Goal: Navigation & Orientation: Find specific page/section

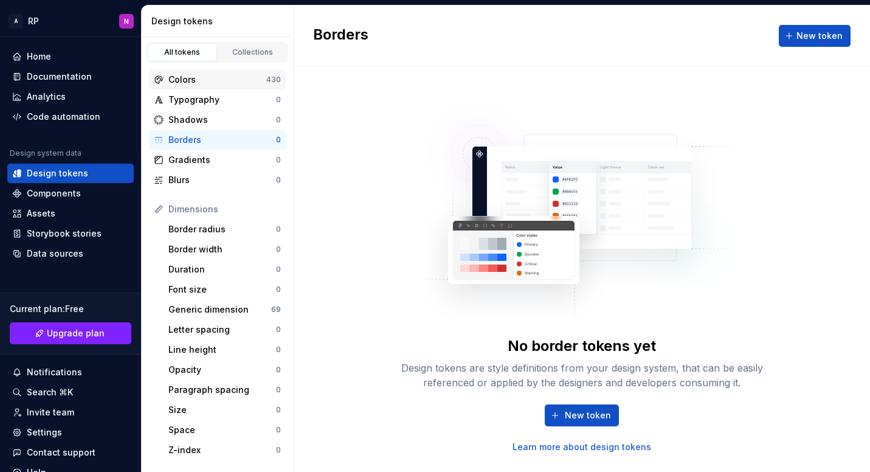
click at [184, 75] on div "Colors" at bounding box center [217, 80] width 98 height 12
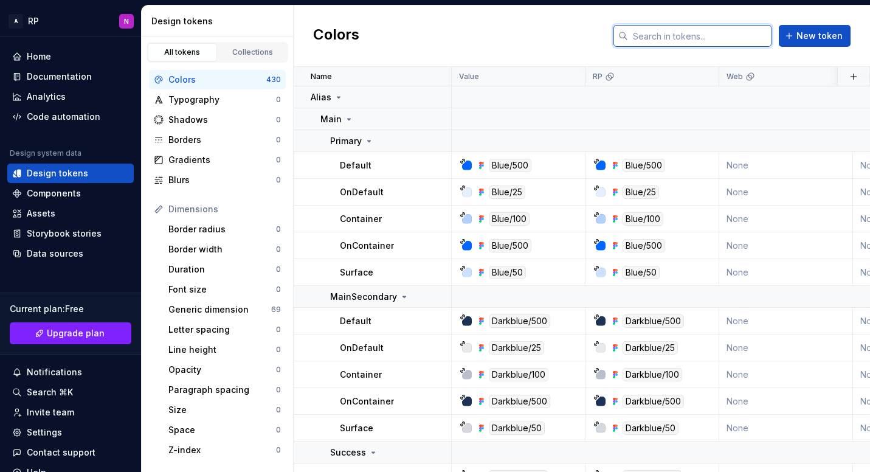
click at [739, 38] on input "text" at bounding box center [699, 36] width 143 height 22
click at [548, 23] on div "Colors New token" at bounding box center [582, 35] width 576 height 61
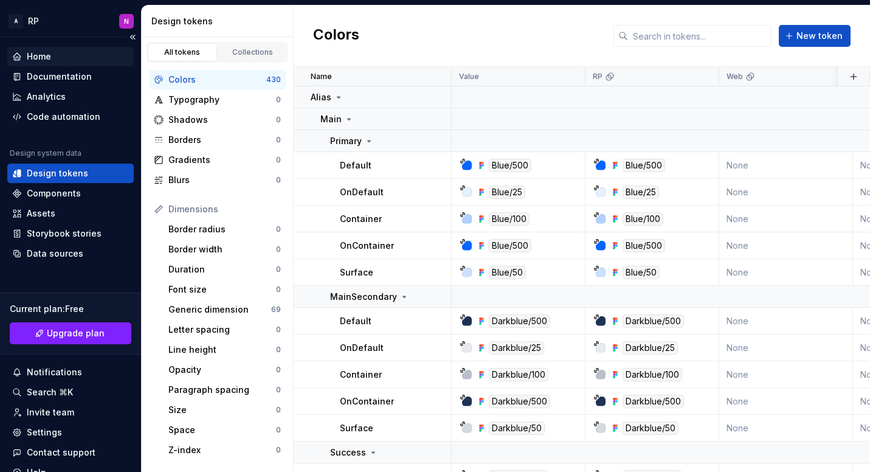
click at [51, 63] on div "Home" at bounding box center [70, 56] width 126 height 19
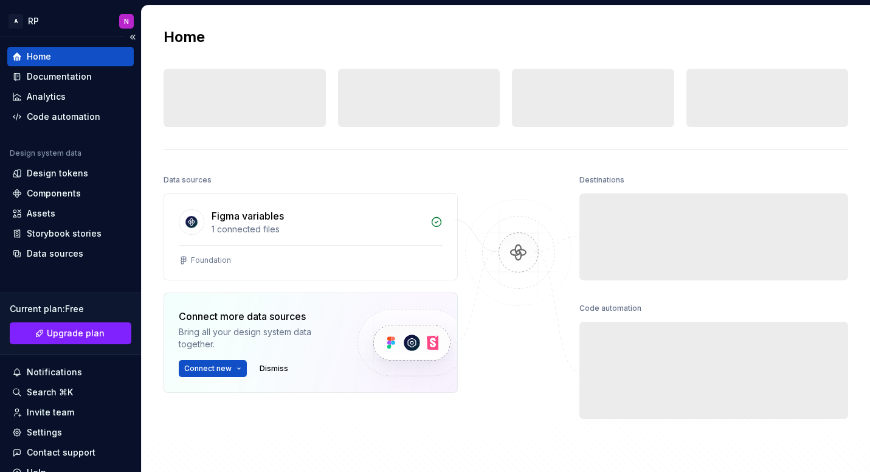
click at [44, 58] on div "Home" at bounding box center [39, 56] width 24 height 12
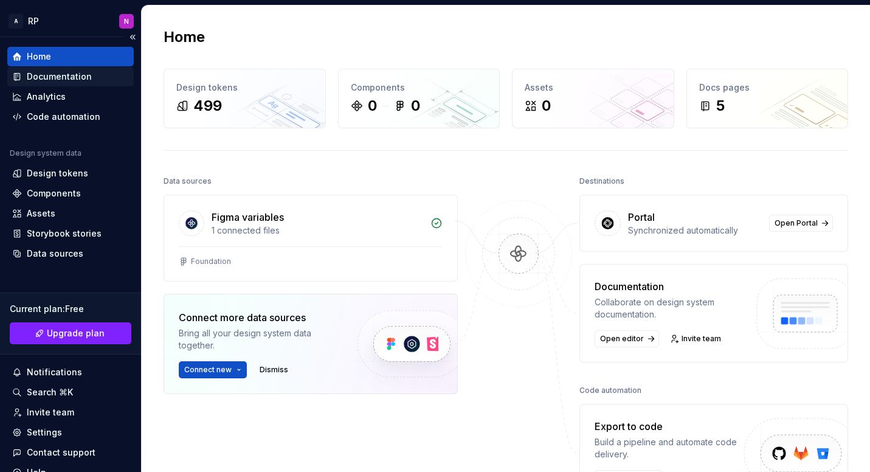
click at [37, 81] on div "Documentation" at bounding box center [59, 76] width 65 height 12
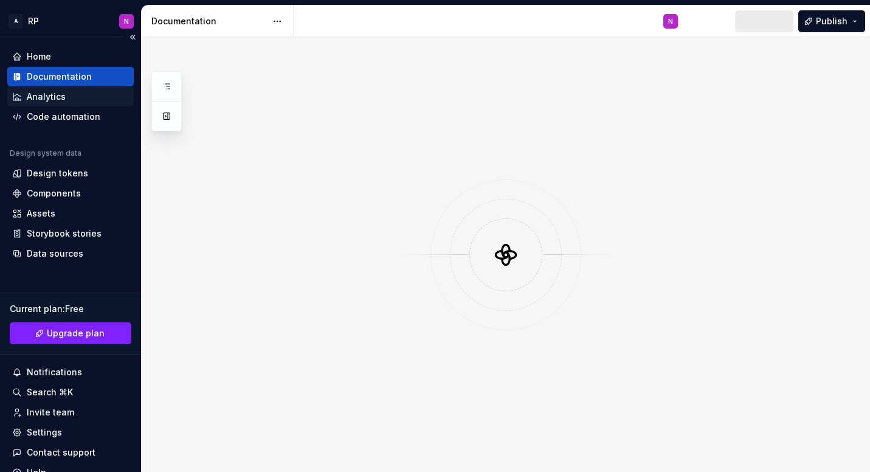
click at [44, 100] on div "Analytics" at bounding box center [46, 97] width 39 height 12
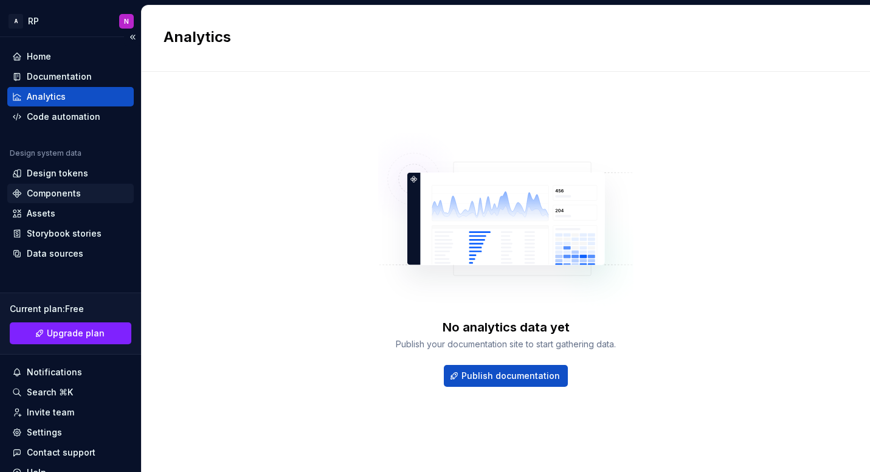
click at [40, 194] on div "Components" at bounding box center [54, 193] width 54 height 12
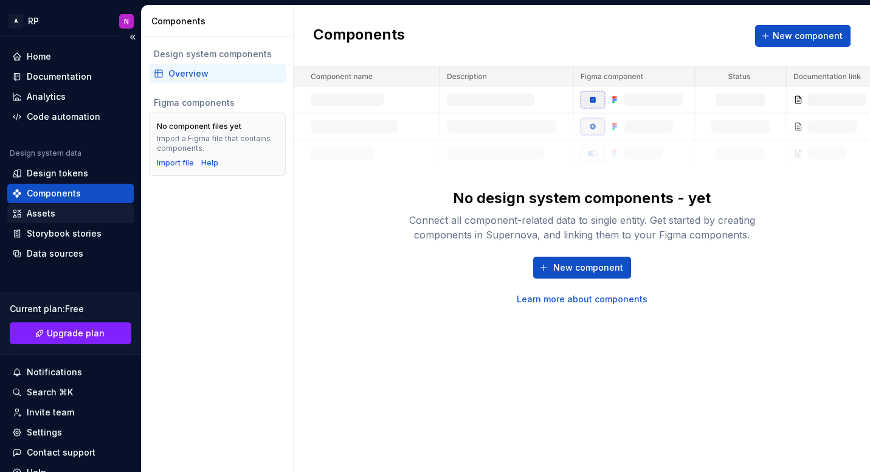
click at [66, 215] on div "Assets" at bounding box center [70, 213] width 117 height 12
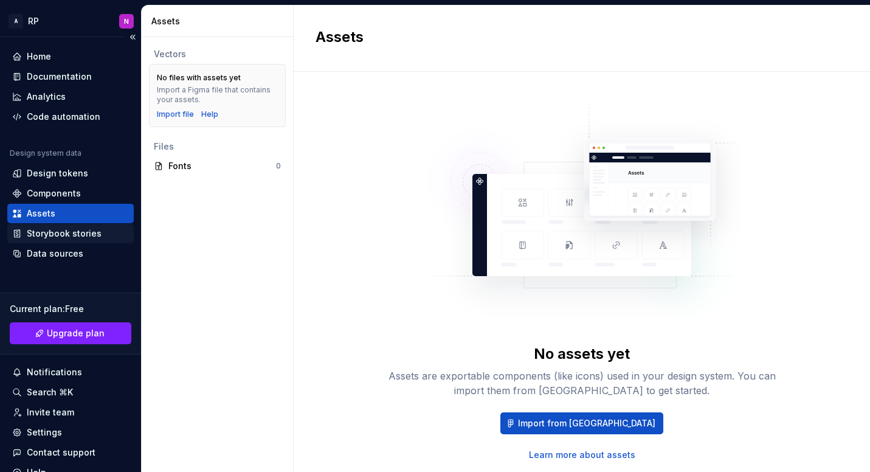
click at [50, 240] on div "Storybook stories" at bounding box center [70, 233] width 126 height 19
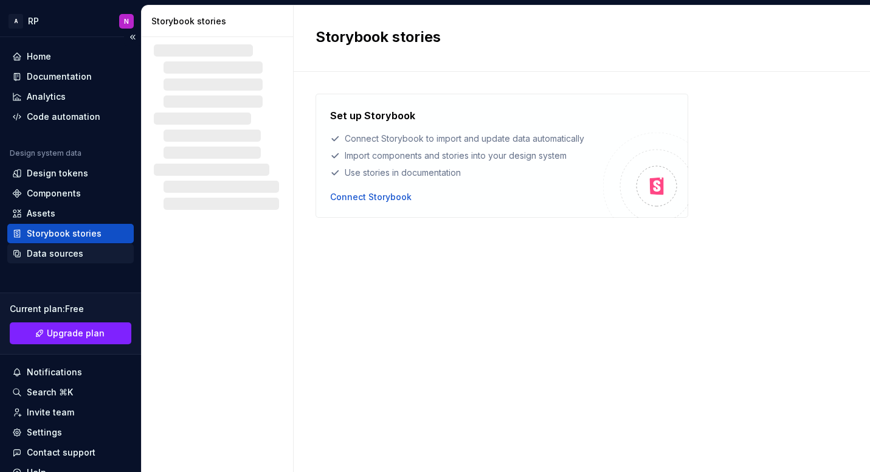
click at [48, 255] on div "Data sources" at bounding box center [55, 253] width 57 height 12
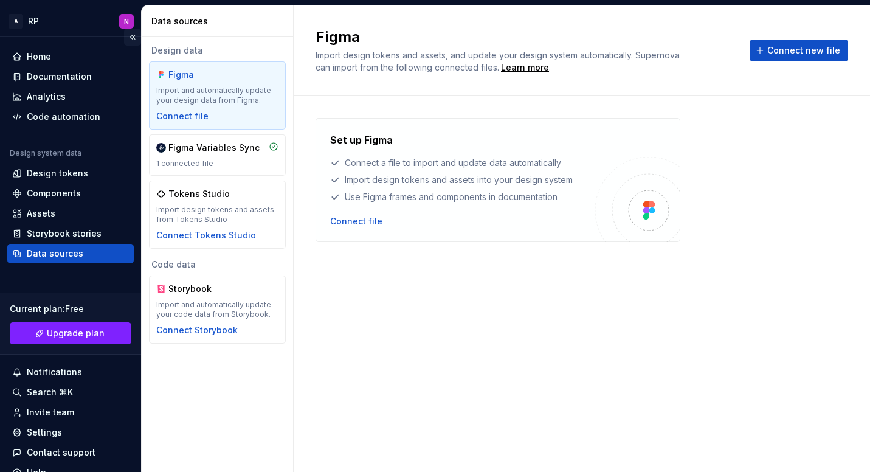
click at [135, 37] on button "Collapse sidebar" at bounding box center [132, 37] width 17 height 17
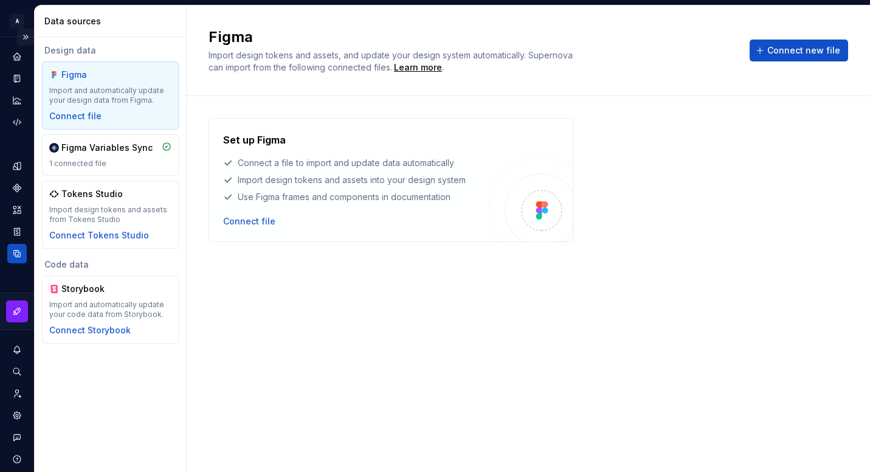
click at [26, 36] on button "Expand sidebar" at bounding box center [25, 37] width 17 height 17
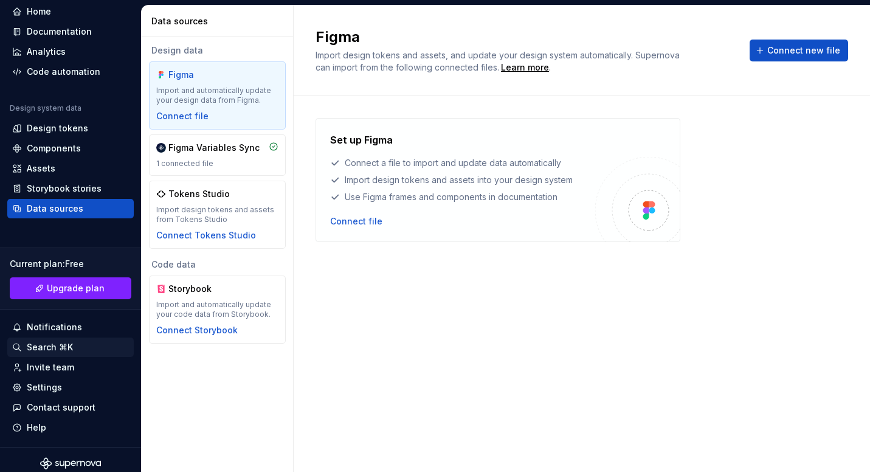
scroll to position [52, 0]
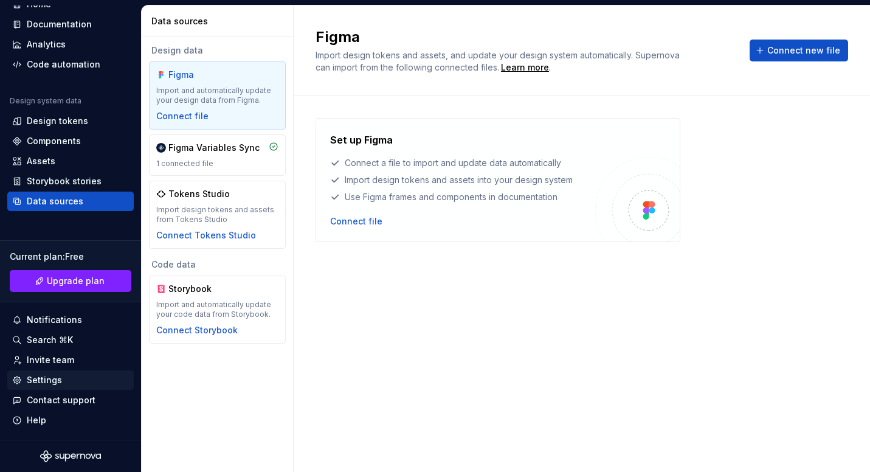
click at [47, 380] on div "Settings" at bounding box center [44, 380] width 35 height 12
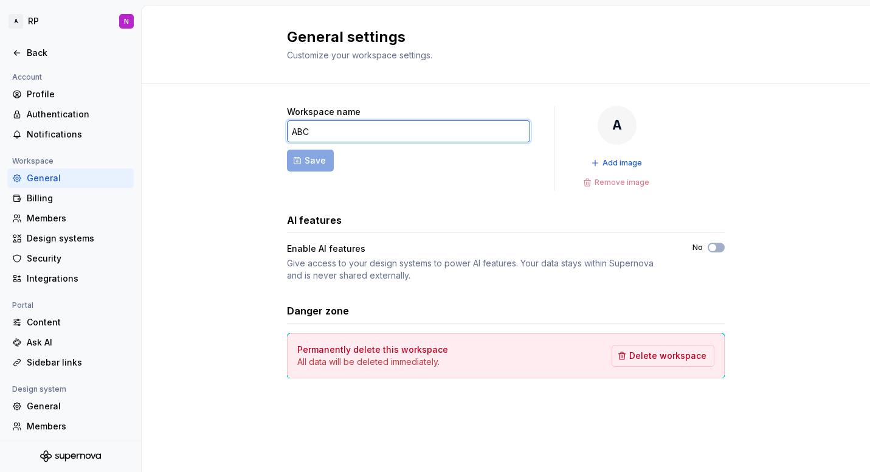
click at [372, 134] on input "ABC" at bounding box center [408, 131] width 243 height 22
click at [365, 194] on div "Workspace name ABC Save A Add image Remove image AI features Enable AI features…" at bounding box center [506, 242] width 438 height 272
click at [714, 247] on span "button" at bounding box center [712, 247] width 7 height 7
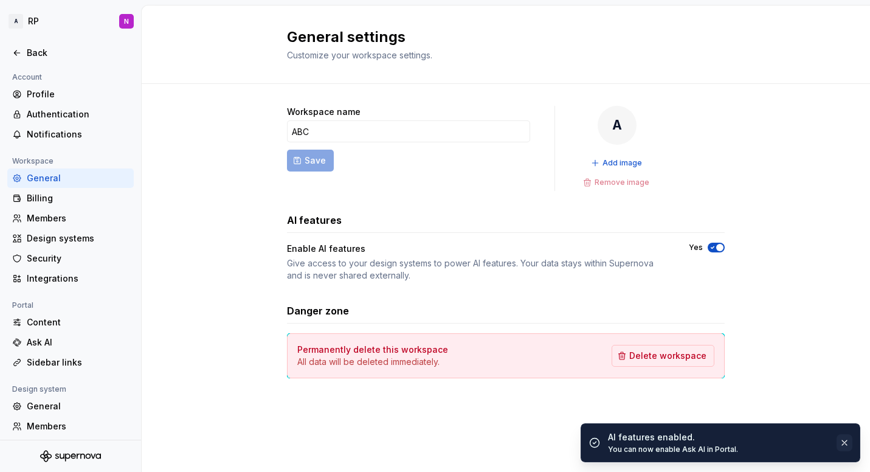
click at [839, 445] on button "button" at bounding box center [844, 442] width 16 height 17
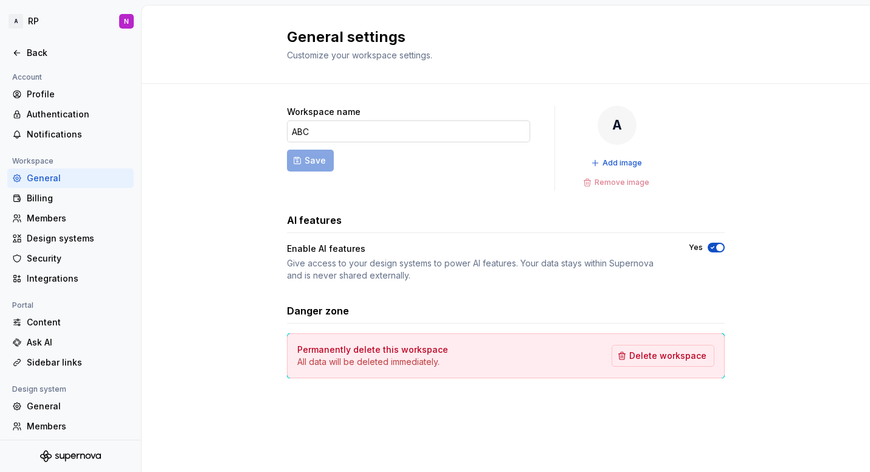
click at [342, 131] on input "ABC" at bounding box center [408, 131] width 243 height 22
click at [228, 173] on div "Workspace name ABC Save A Add image Remove image AI features Enable AI features…" at bounding box center [506, 254] width 728 height 340
click at [50, 211] on div "Members" at bounding box center [70, 217] width 126 height 19
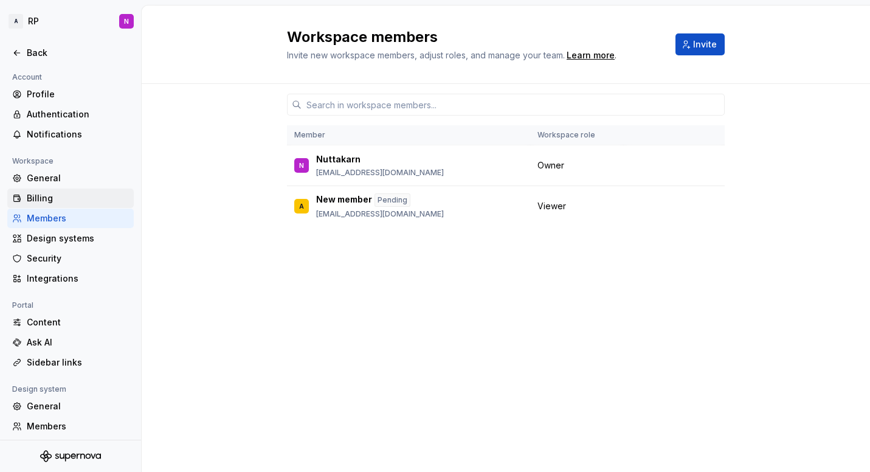
click at [38, 198] on div "Billing" at bounding box center [78, 198] width 102 height 12
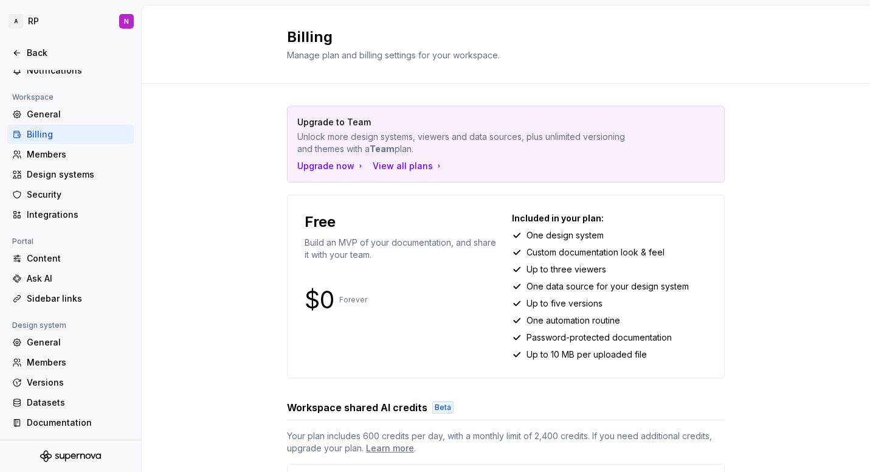
scroll to position [63, 0]
click at [18, 47] on div "Back" at bounding box center [70, 53] width 117 height 12
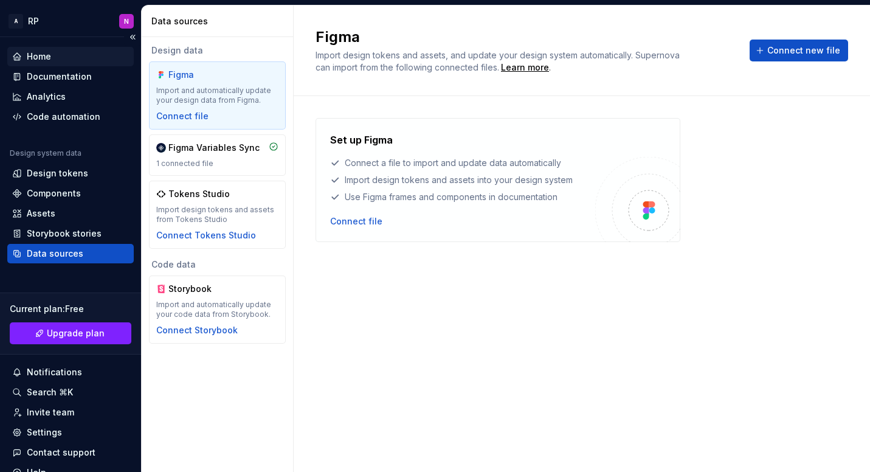
click at [43, 52] on div "Home" at bounding box center [39, 56] width 24 height 12
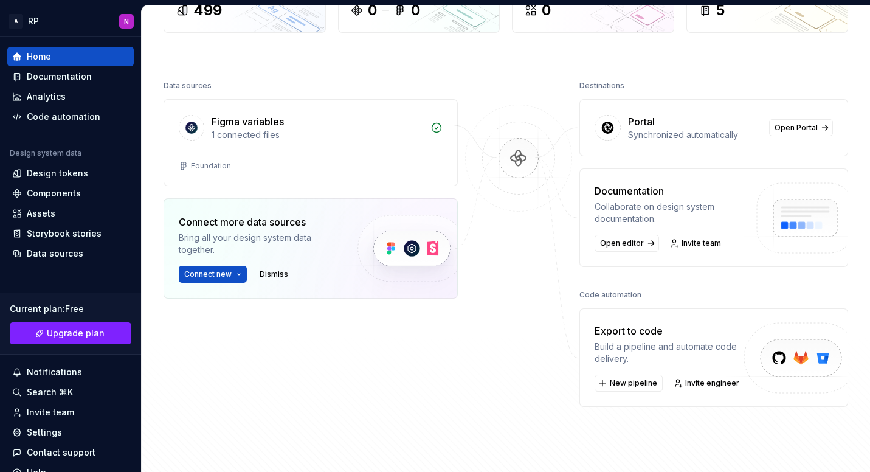
scroll to position [107, 0]
